Goal: Check status: Check status

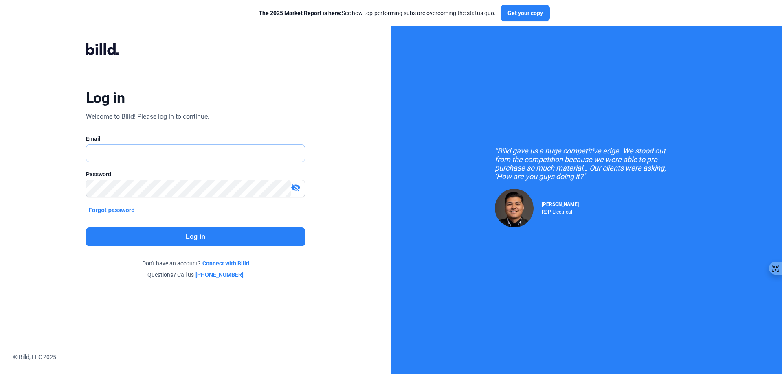
type input "[EMAIL_ADDRESS][DOMAIN_NAME]"
click at [155, 234] on button "Log in" at bounding box center [195, 237] width 219 height 19
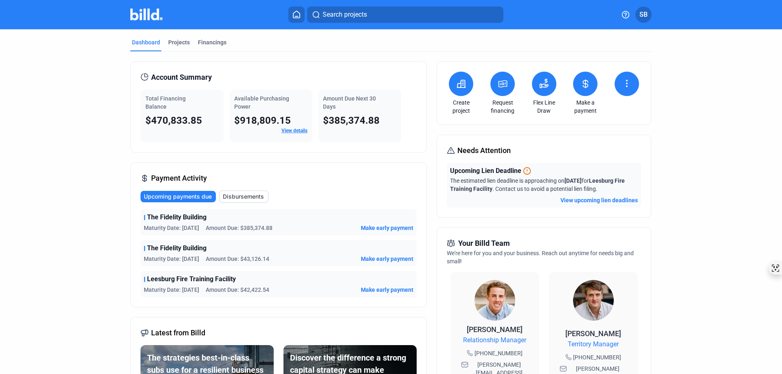
click at [227, 226] on span "Amount Due: $385,374.88" at bounding box center [239, 228] width 67 height 8
click at [213, 41] on div "Financings" at bounding box center [212, 42] width 29 height 8
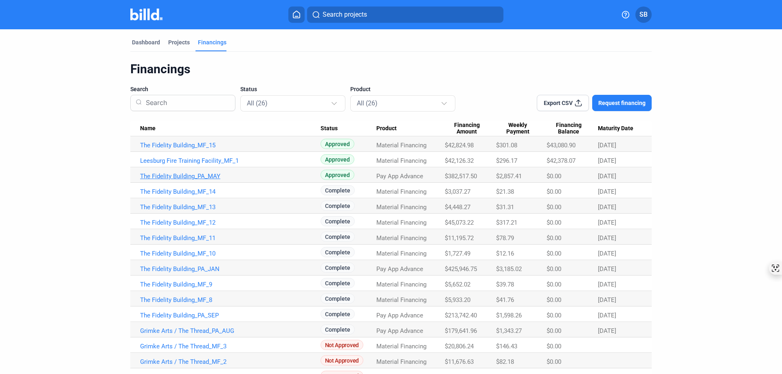
click at [171, 176] on link "The Fidelity Building_PA_MAY" at bounding box center [230, 176] width 180 height 7
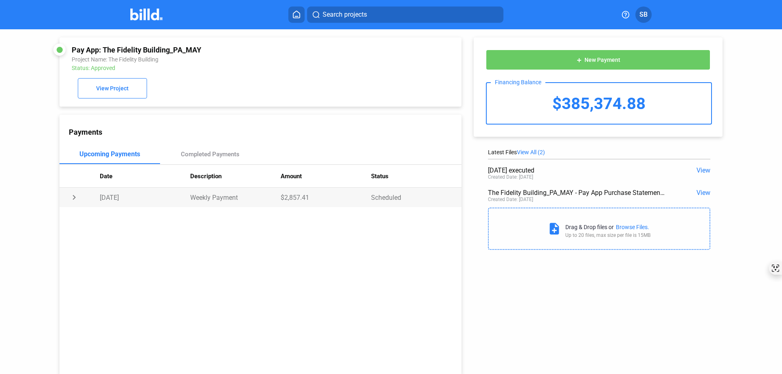
click at [75, 200] on td "chevron_right" at bounding box center [79, 198] width 40 height 20
click at [705, 193] on span "View" at bounding box center [703, 193] width 14 height 8
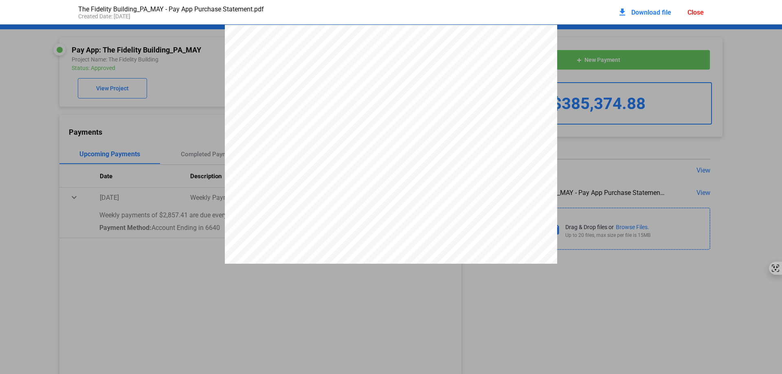
click at [637, 8] on div "download Download file" at bounding box center [644, 12] width 54 height 18
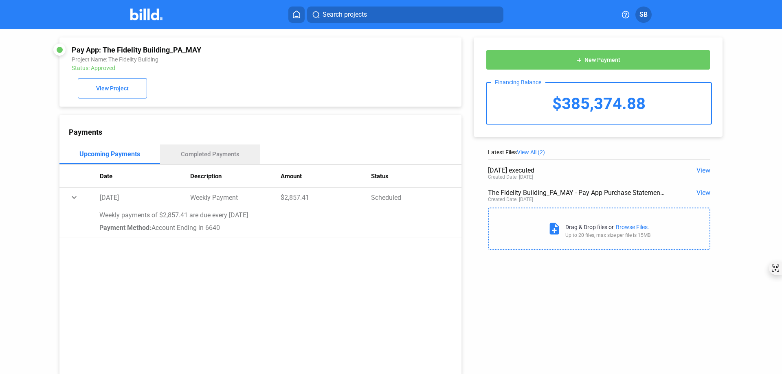
click at [202, 154] on div "Completed Payments" at bounding box center [210, 154] width 59 height 7
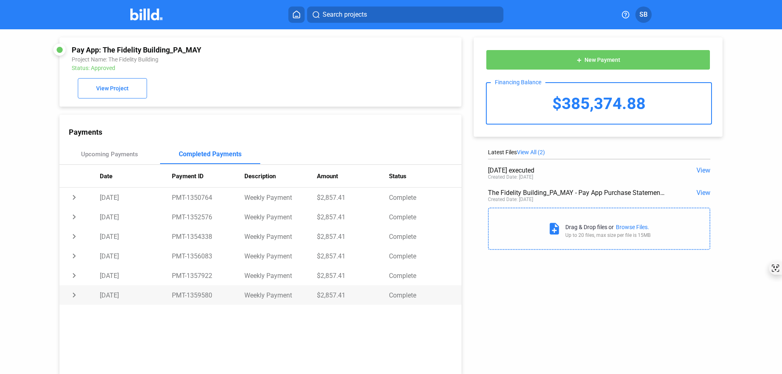
drag, startPoint x: 99, startPoint y: 198, endPoint x: 431, endPoint y: 297, distance: 345.7
click at [431, 297] on tbody "chevron_right [DATE] PMT-1350764 Weekly Payment $2,857.41 Complete chevron_righ…" at bounding box center [260, 246] width 402 height 117
copy tbody "[DATE] PMT-1350764 Weekly Payment $2,857.41 Complete chevron_right [DATE] PMT-1…"
